Goal: Task Accomplishment & Management: Complete application form

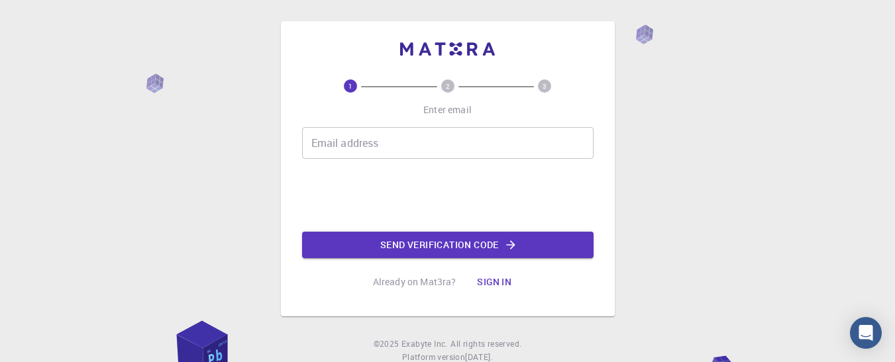
click at [429, 142] on input "Email address" at bounding box center [448, 143] width 292 height 32
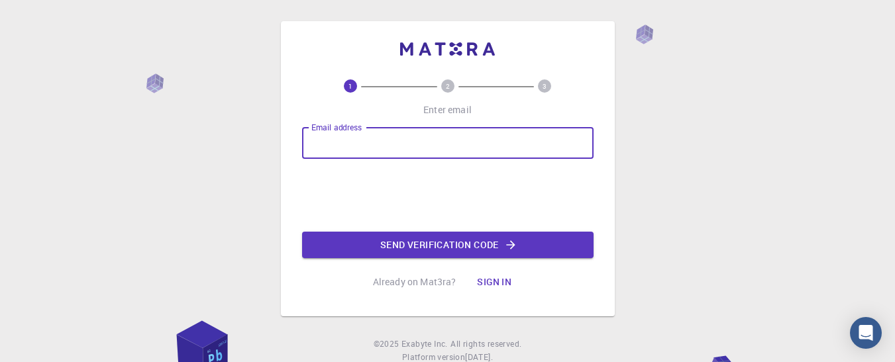
type input "[EMAIL_ADDRESS][DOMAIN_NAME]"
click at [377, 137] on input "yi" at bounding box center [448, 143] width 292 height 32
type input "[EMAIL_ADDRESS][DOMAIN_NAME]"
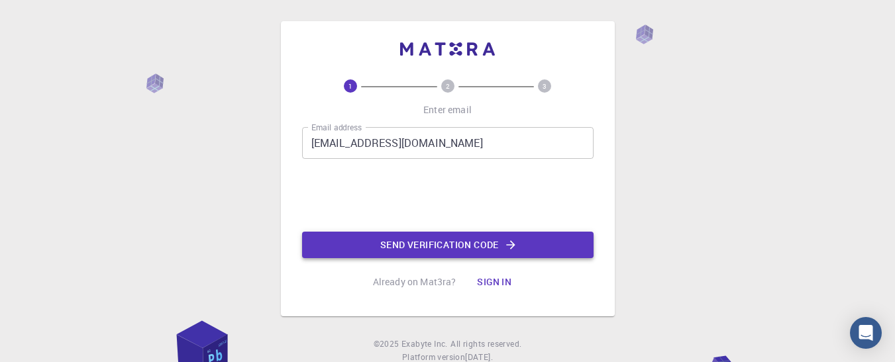
click at [403, 241] on button "Send verification code" at bounding box center [448, 245] width 292 height 27
click at [403, 241] on div "Email address yilleng.moses@kasu.edu.ng Email address 0cAFcWeA4yFmgt8zCFEC_u4zQ…" at bounding box center [448, 192] width 292 height 131
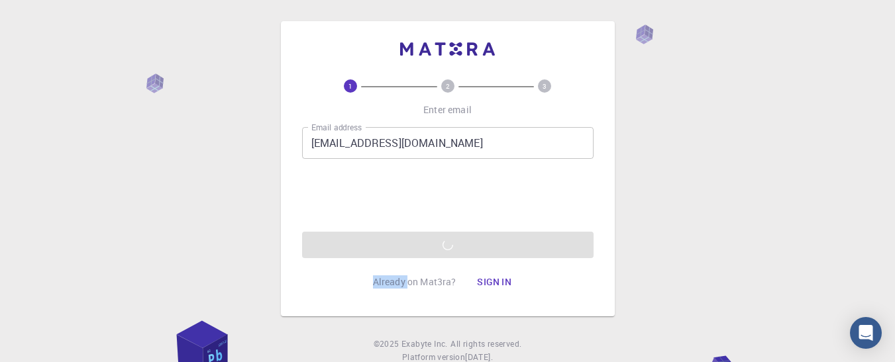
click at [302, 197] on div "Email address yilleng.moses@kasu.edu.ng Email address 0cAFcWeA4yFmgt8zCFEC_u4zQ…" at bounding box center [448, 192] width 292 height 131
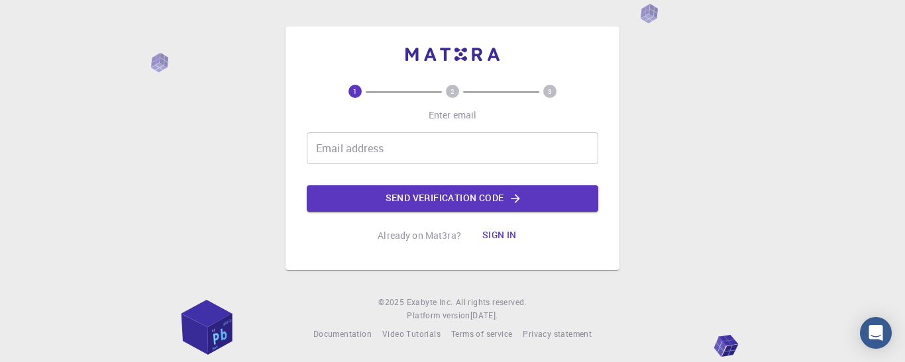
click at [349, 158] on input "Email address" at bounding box center [453, 149] width 292 height 32
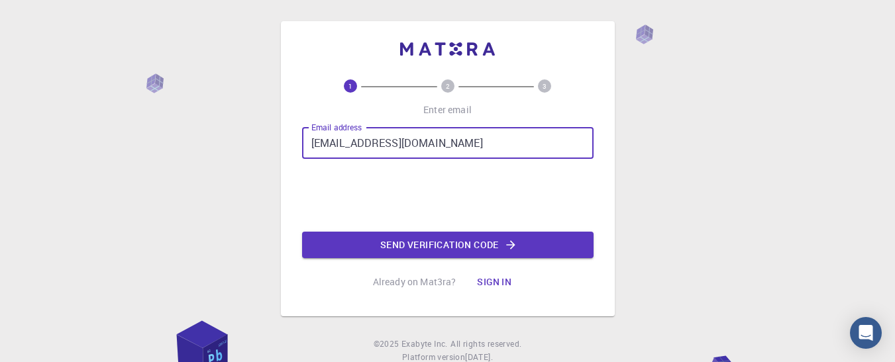
type input "[EMAIL_ADDRESS][DOMAIN_NAME]"
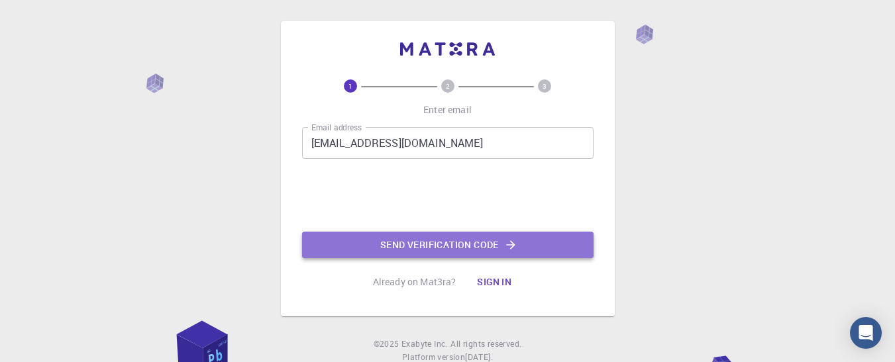
click at [452, 243] on button "Send verification code" at bounding box center [448, 245] width 292 height 27
